Goal: Task Accomplishment & Management: Use online tool/utility

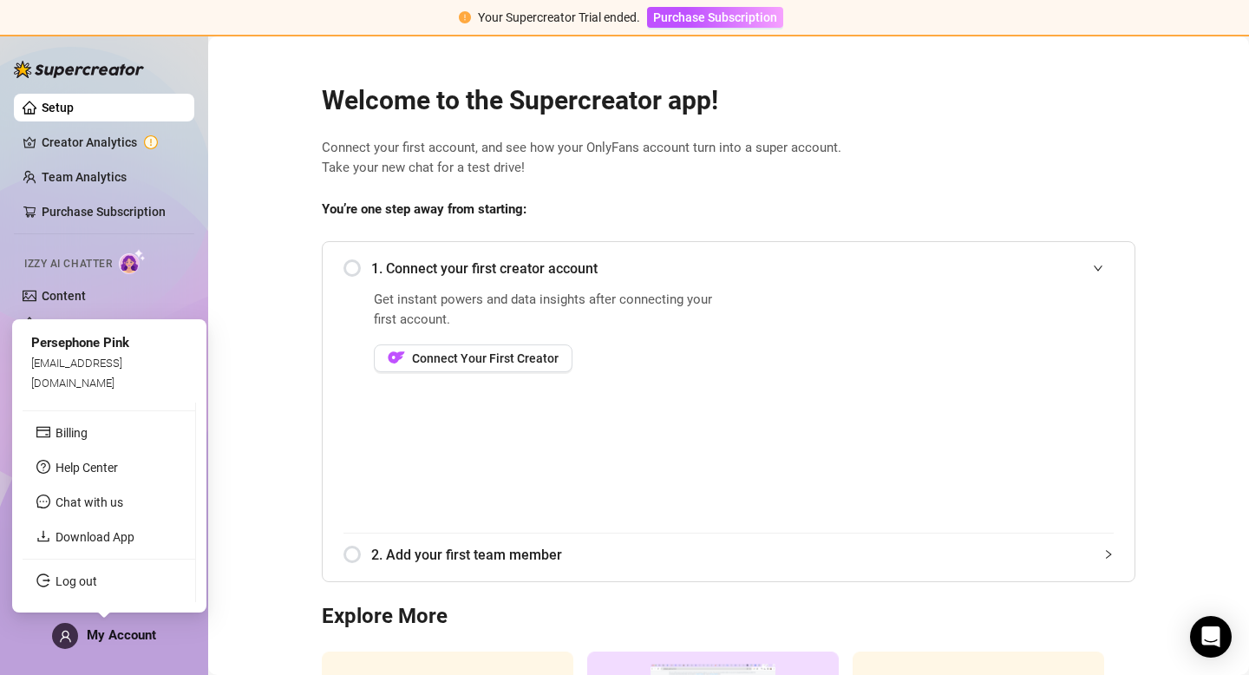
click at [75, 638] on span at bounding box center [65, 636] width 26 height 26
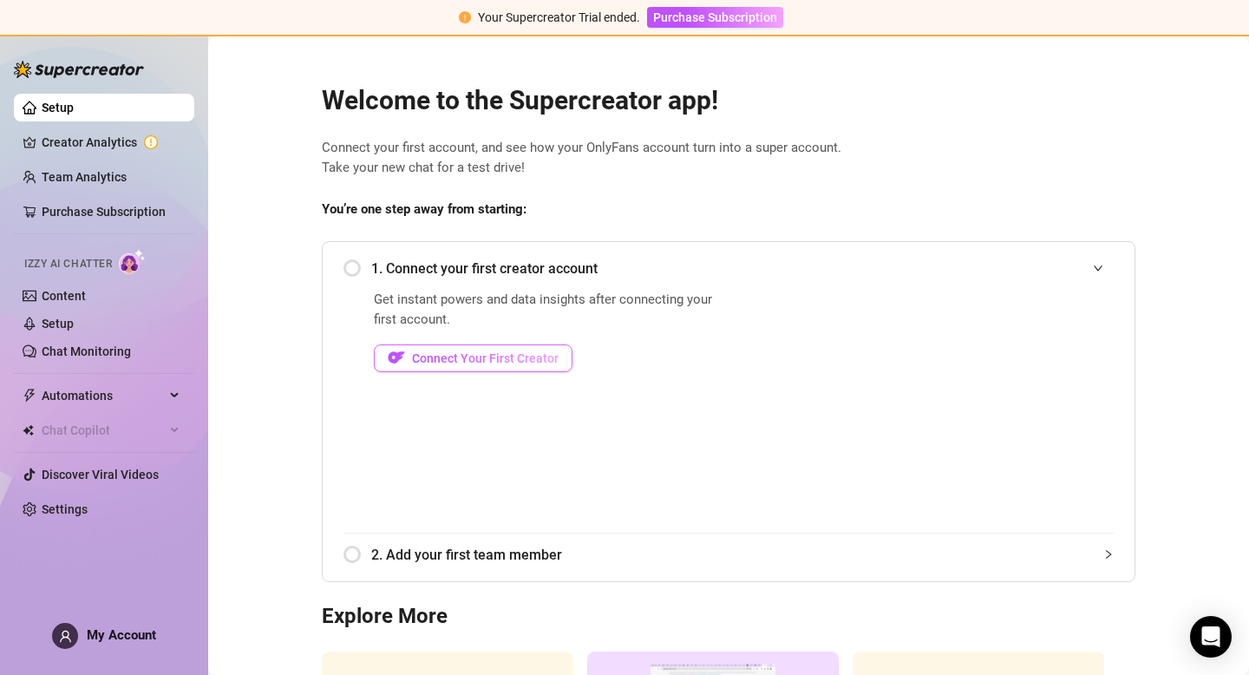
click at [442, 351] on span "Connect Your First Creator" at bounding box center [485, 358] width 147 height 14
click at [602, 19] on span "Your Supercreator Trial ended." at bounding box center [559, 17] width 162 height 14
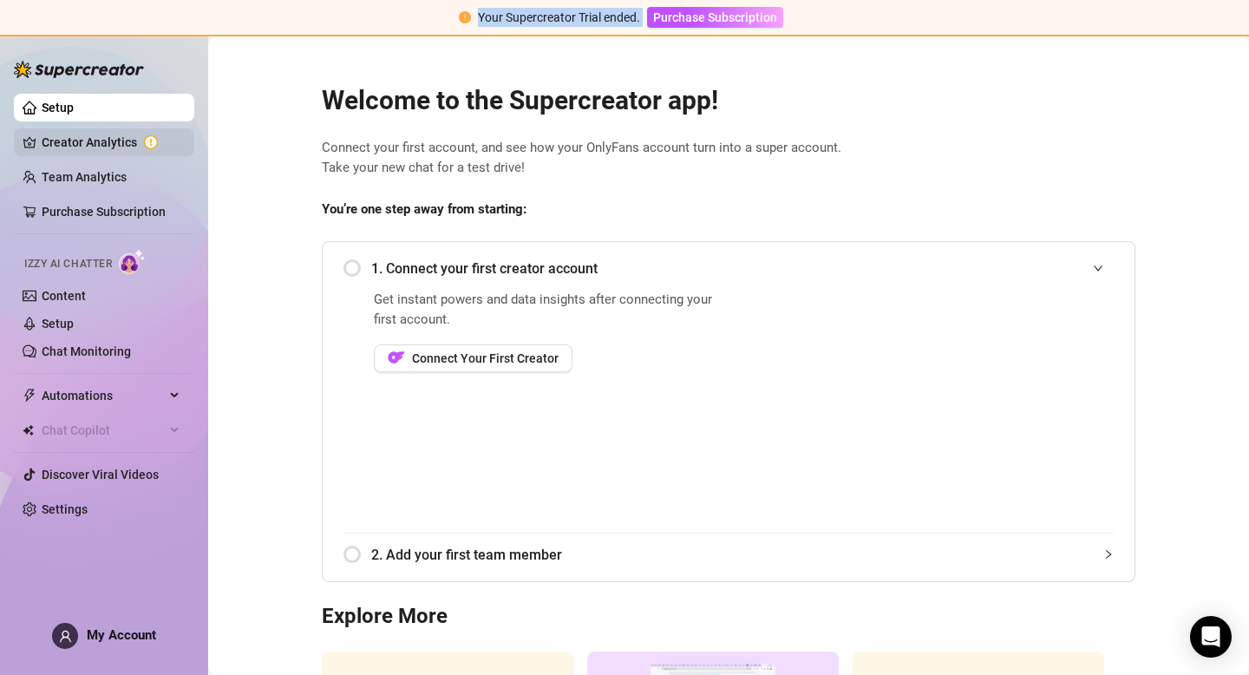
click at [117, 139] on link "Creator Analytics" at bounding box center [111, 142] width 139 height 28
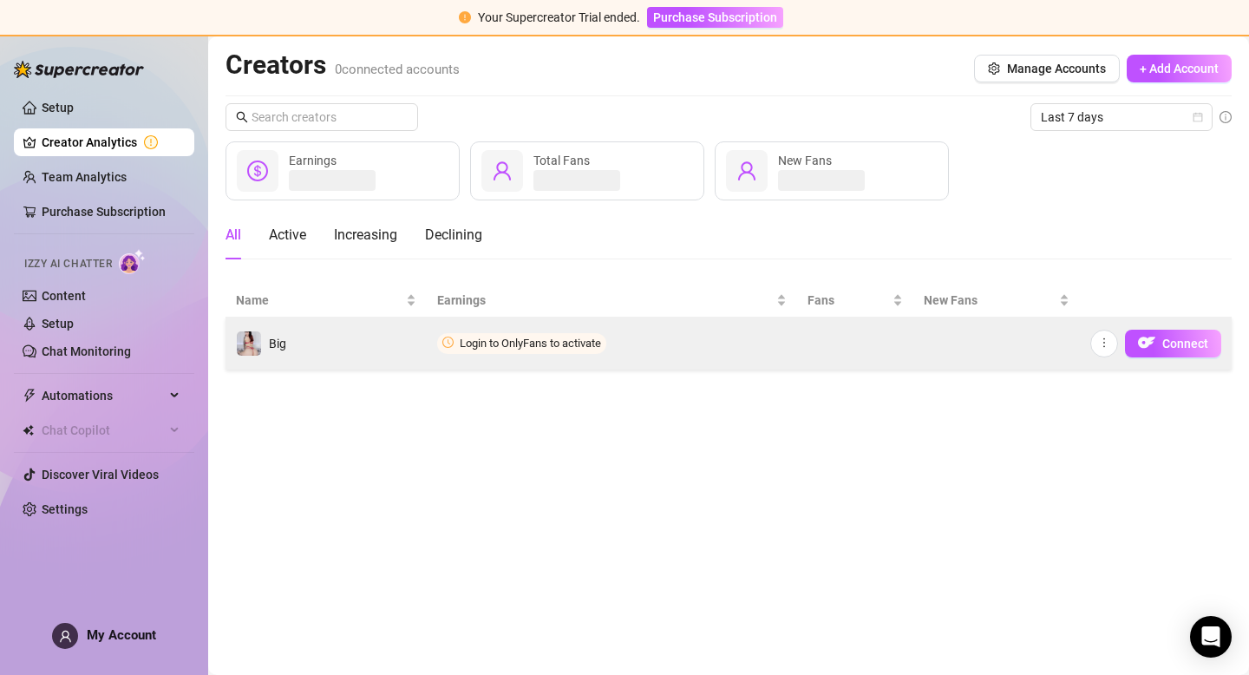
click at [293, 342] on td "Big" at bounding box center [326, 343] width 201 height 52
